Goal: Task Accomplishment & Management: Manage account settings

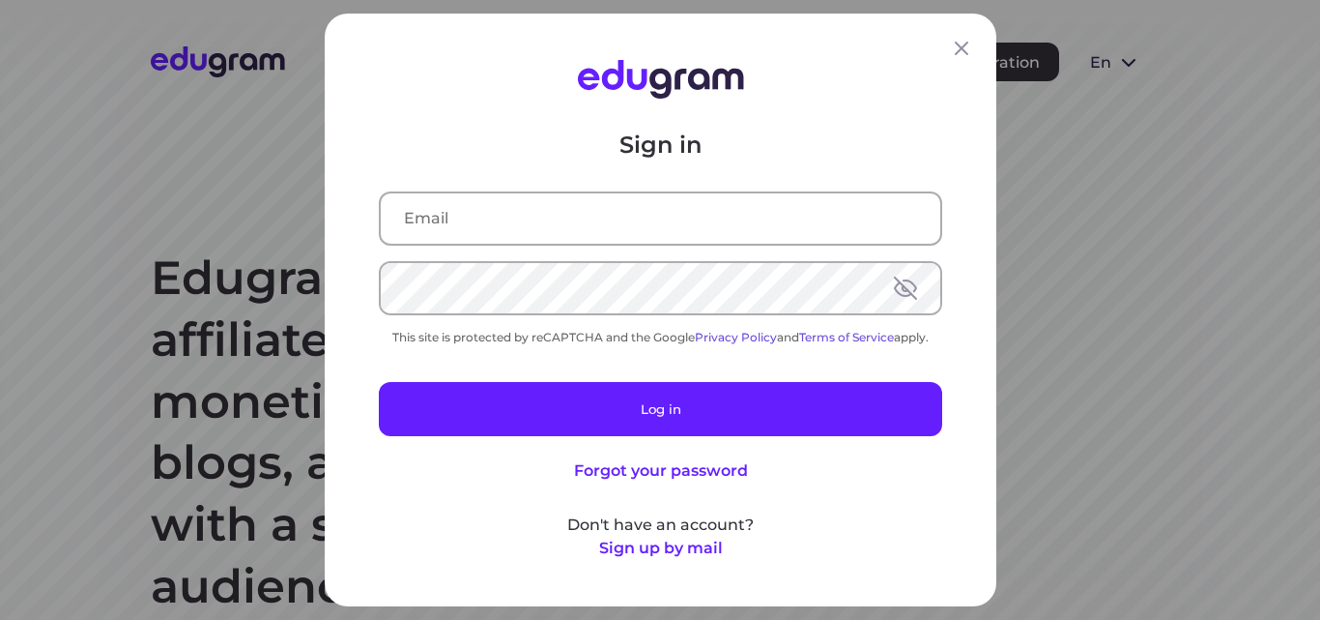
type input "[EMAIL_ADDRESS][DOMAIN_NAME]"
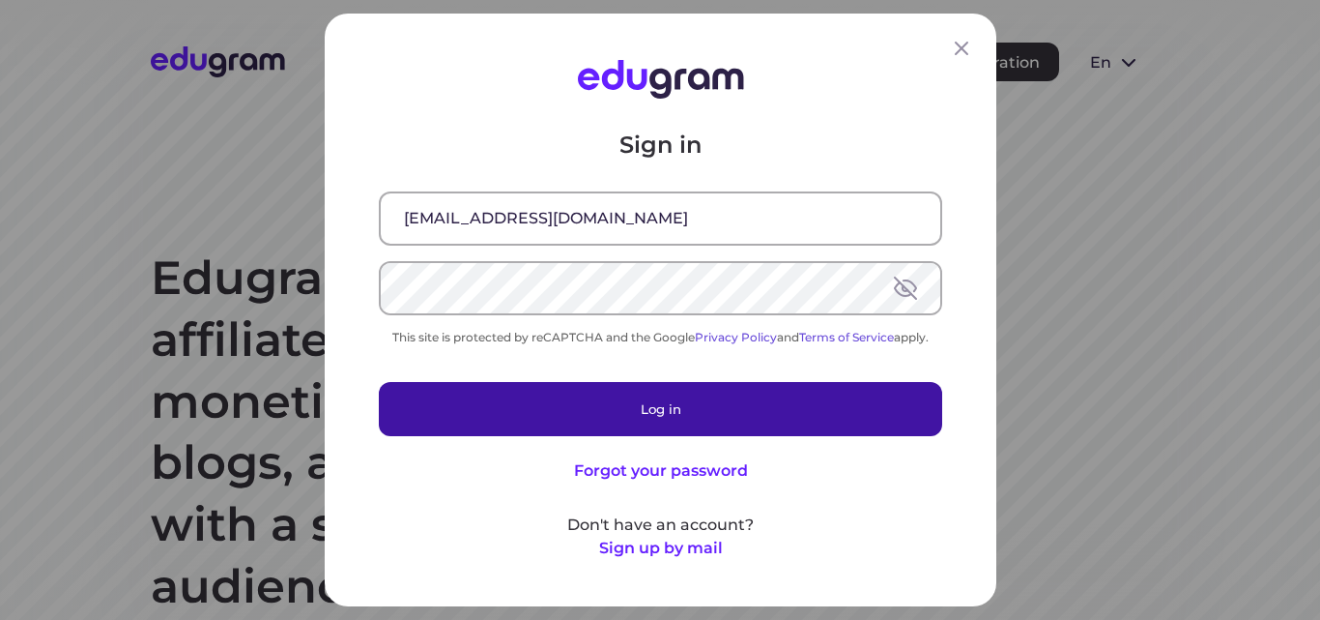
click at [683, 410] on button "Log in" at bounding box center [660, 409] width 563 height 54
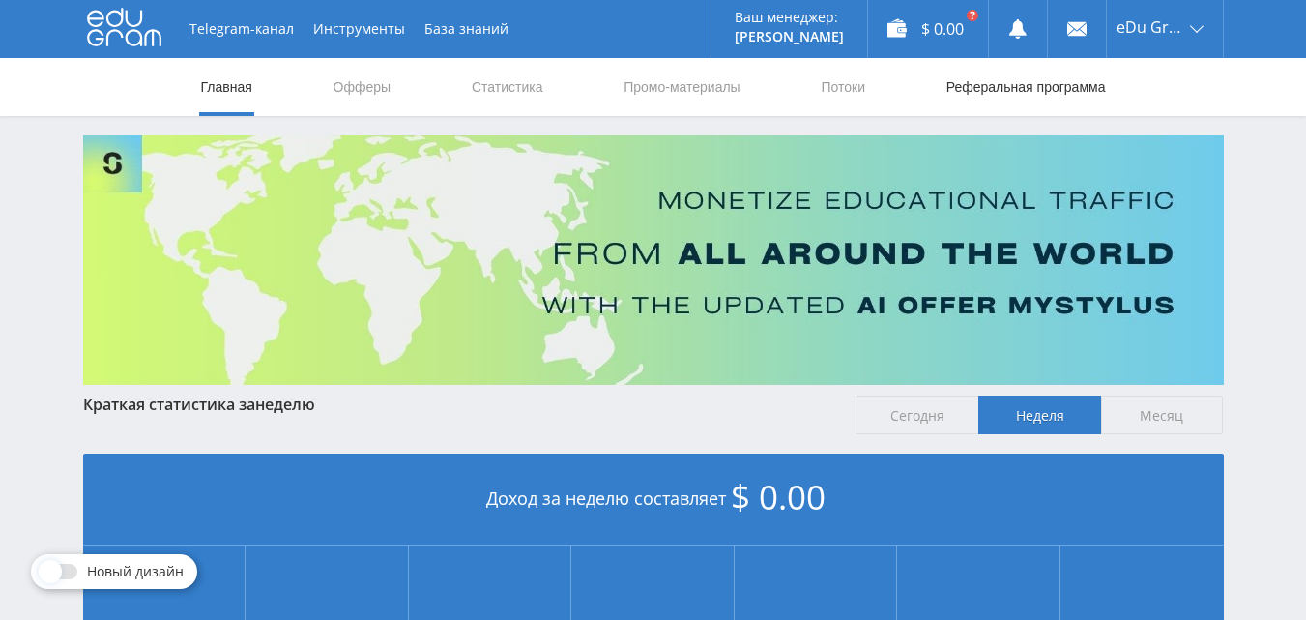
click at [1011, 93] on link "Реферальная программа" at bounding box center [1025, 87] width 163 height 58
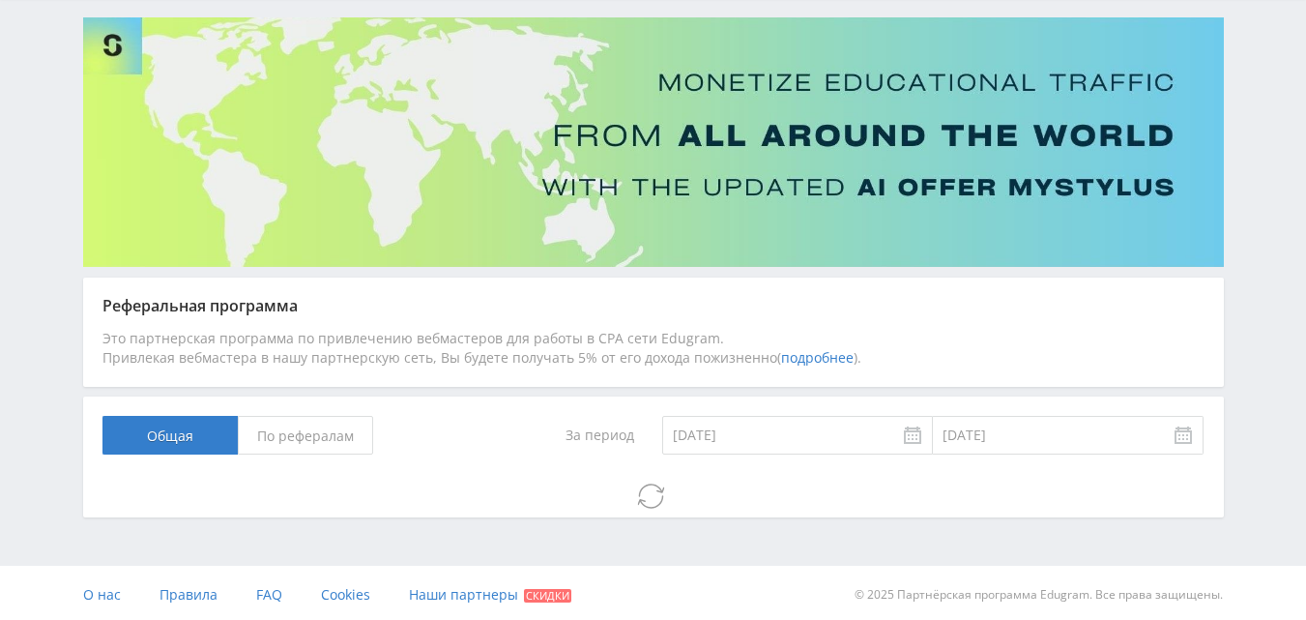
scroll to position [122, 0]
